Goal: Information Seeking & Learning: Understand process/instructions

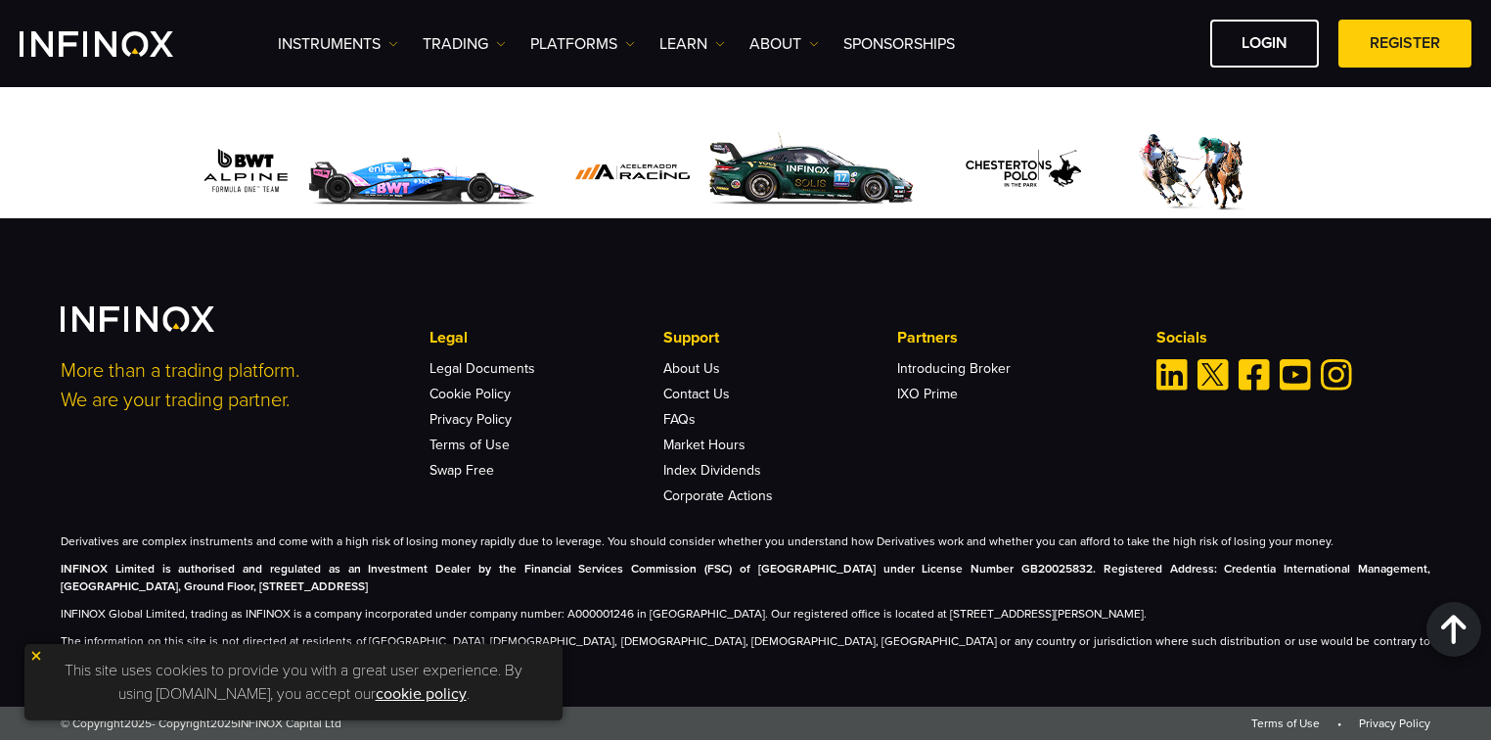
scroll to position [6127, 0]
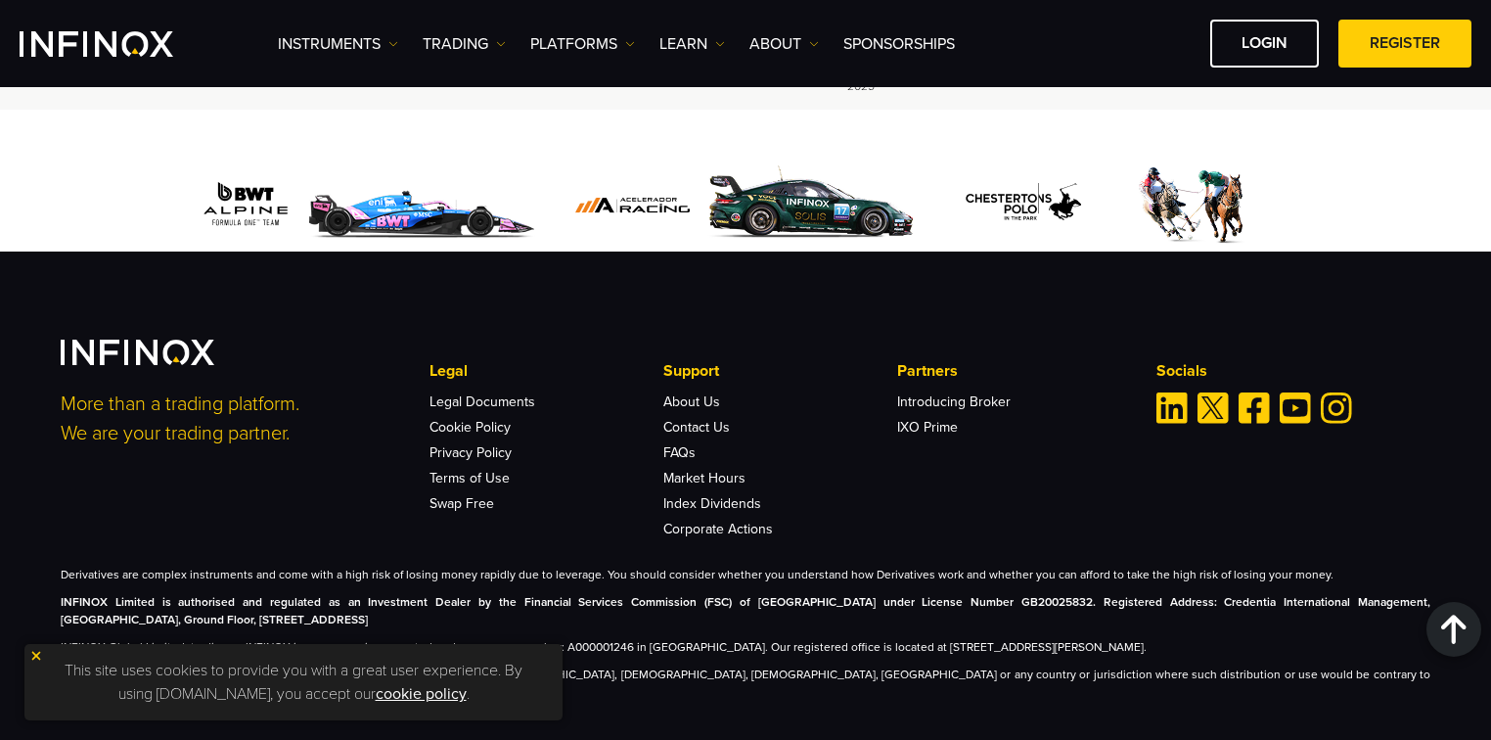
click at [486, 409] on li "Cookie Policy" at bounding box center [546, 421] width 233 height 25
click at [484, 393] on link "Legal Documents" at bounding box center [483, 401] width 106 height 17
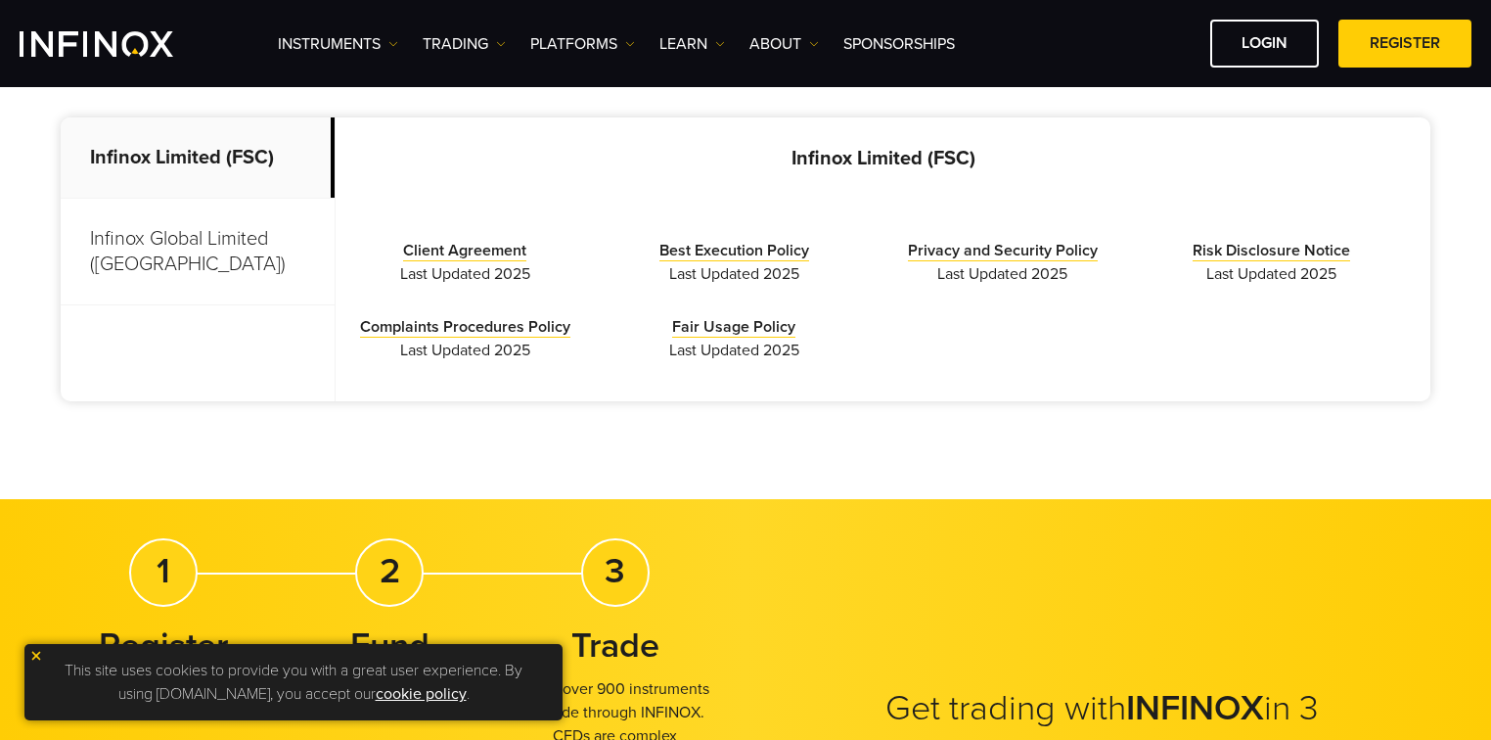
scroll to position [589, 0]
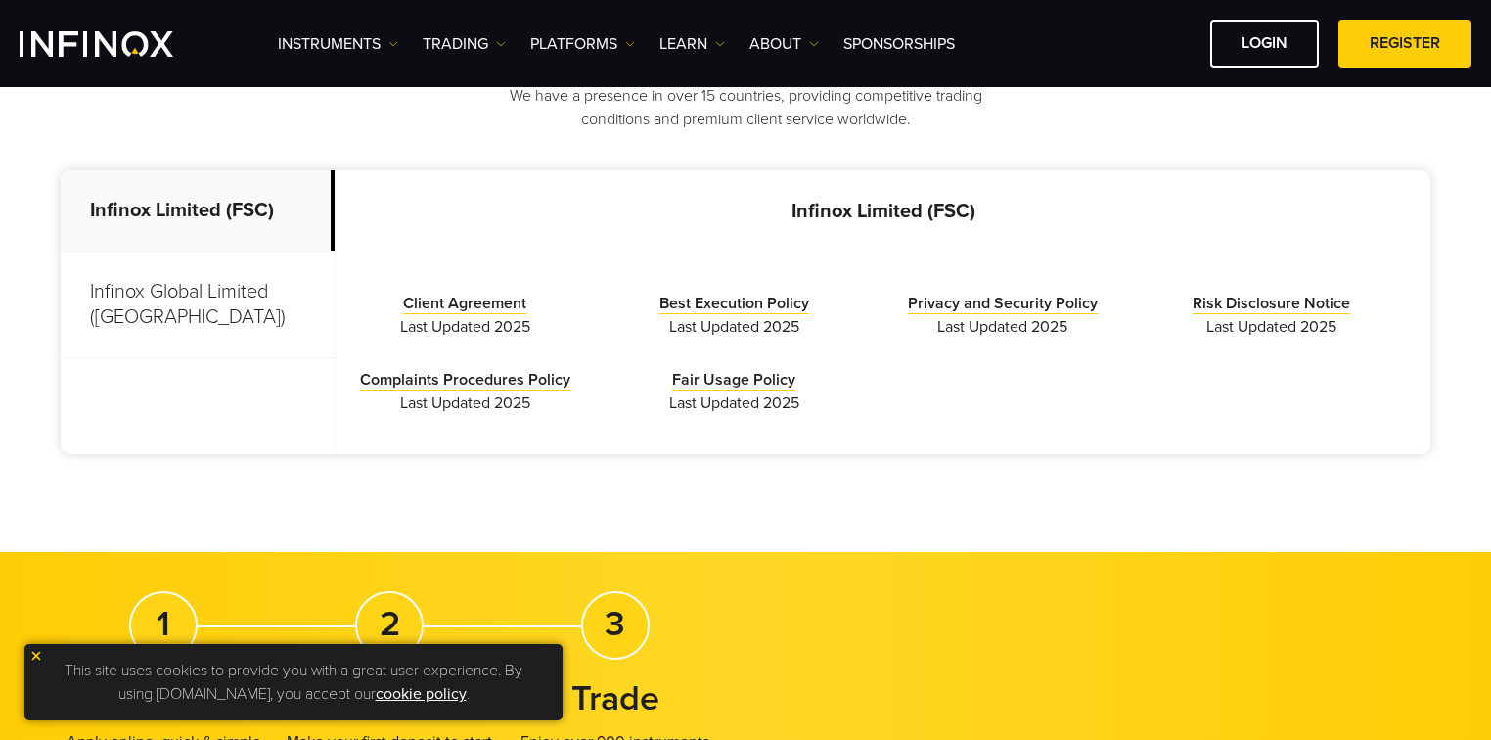
click at [214, 270] on p "Infinox Global Limited ([GEOGRAPHIC_DATA])" at bounding box center [198, 305] width 274 height 107
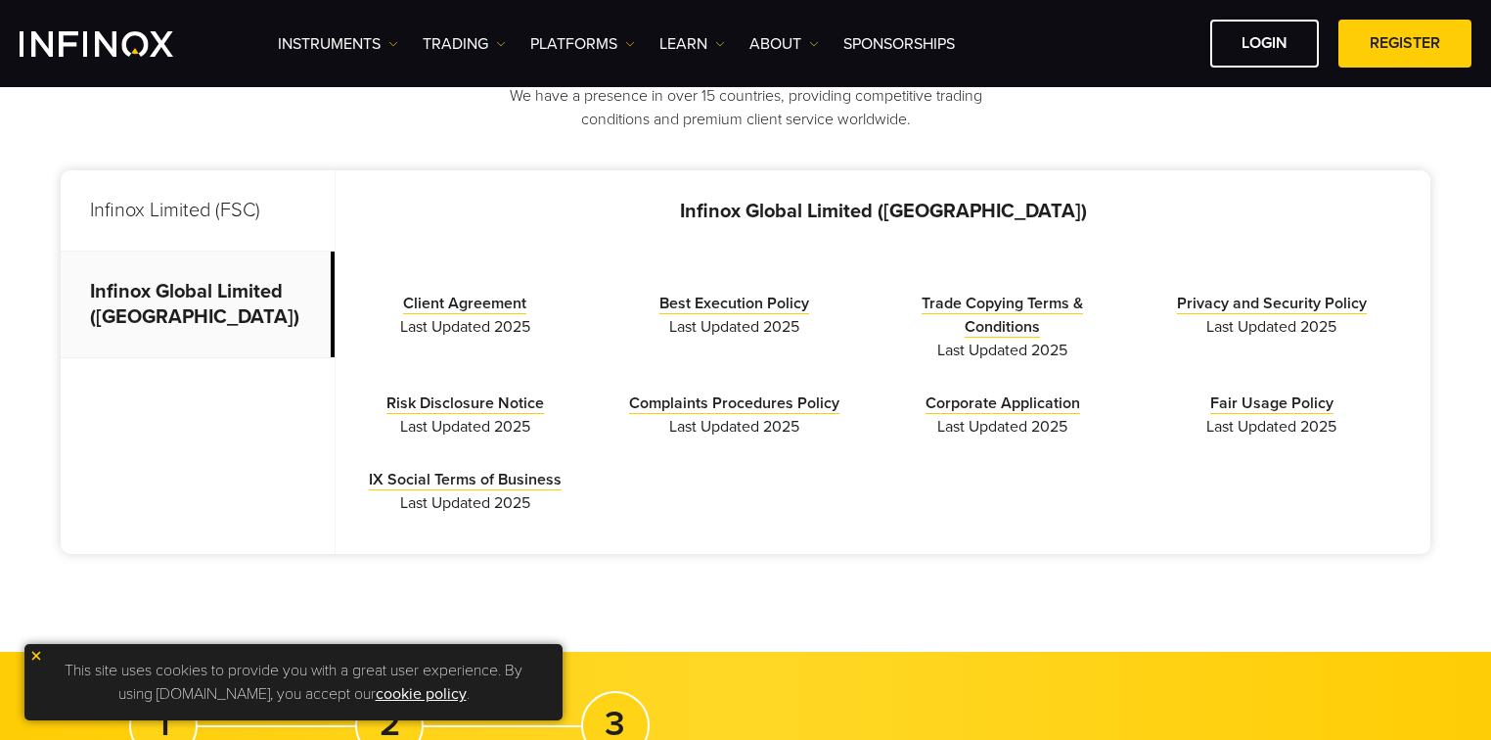
click at [435, 292] on li "Client Agreement Last Updated 2025" at bounding box center [465, 315] width 240 height 47
click at [438, 301] on link "Client Agreement" at bounding box center [464, 304] width 123 height 21
click at [1002, 299] on link "Trade Copying Terms & Conditions" at bounding box center [1002, 316] width 161 height 44
